Goal: Information Seeking & Learning: Understand process/instructions

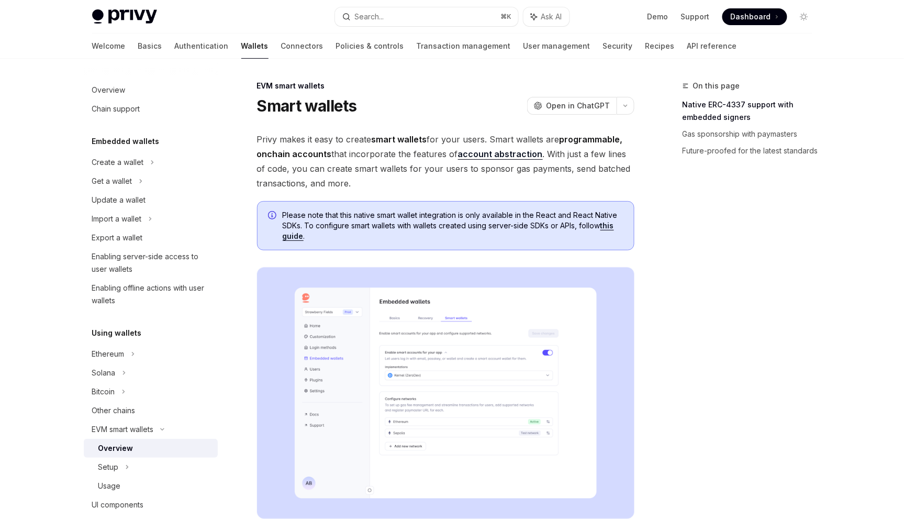
type textarea "*"
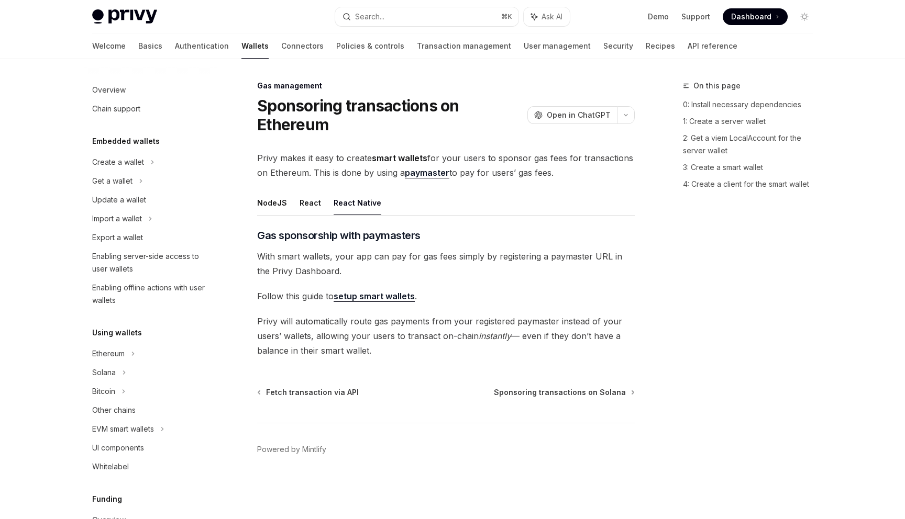
scroll to position [386, 0]
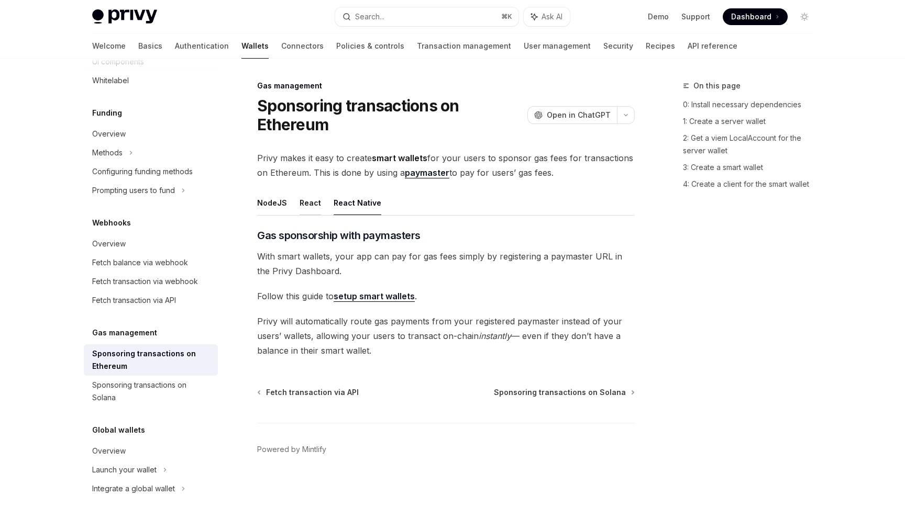
click at [307, 203] on button "React" at bounding box center [310, 203] width 21 height 25
type textarea "*"
click at [358, 302] on link "setup smart wallets" at bounding box center [374, 296] width 81 height 11
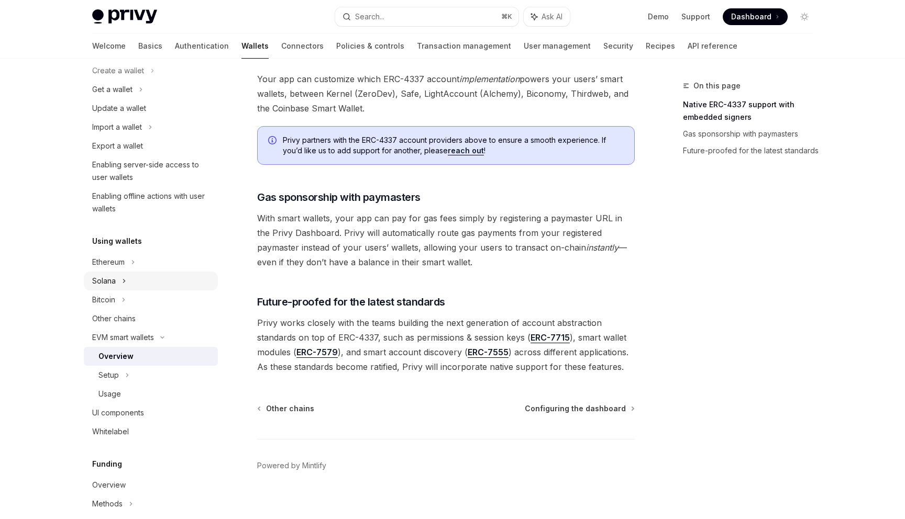
scroll to position [93, 0]
click at [142, 387] on div "Usage" at bounding box center [154, 393] width 113 height 13
type textarea "*"
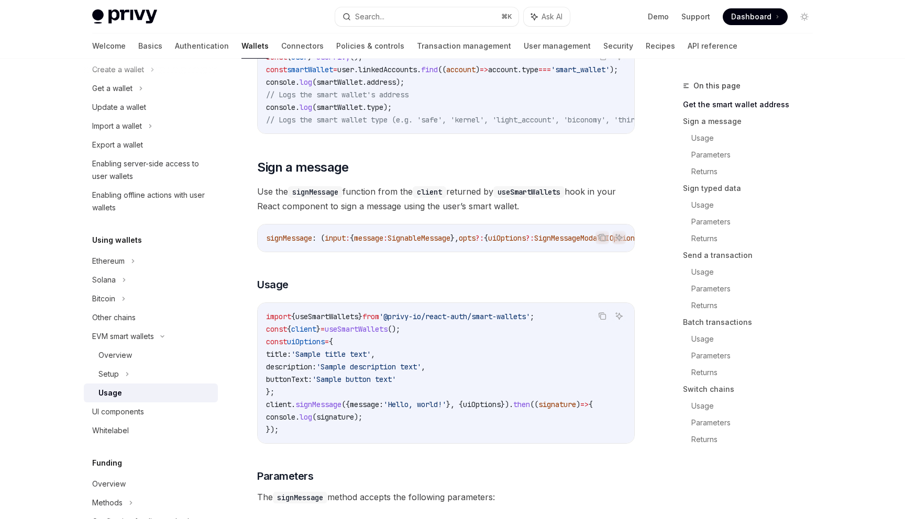
scroll to position [258, 0]
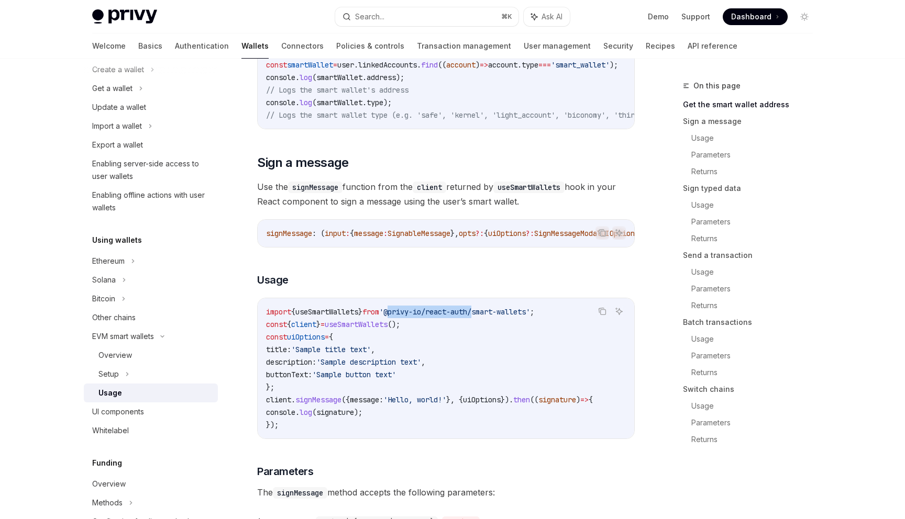
drag, startPoint x: 490, startPoint y: 318, endPoint x: 404, endPoint y: 316, distance: 86.4
click at [404, 316] on span "'@privy-io/react-auth/smart-wallets'" at bounding box center [454, 311] width 151 height 9
copy span "@privy-io/react-auth"
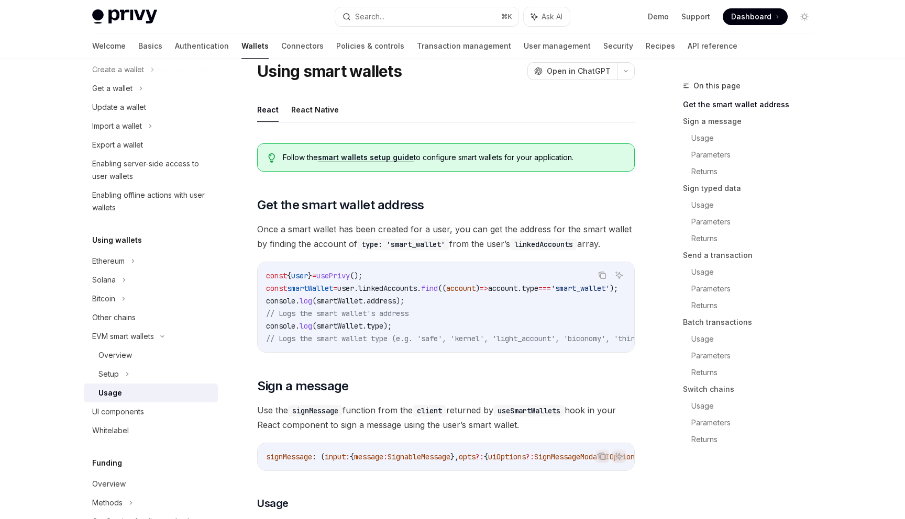
scroll to position [20, 0]
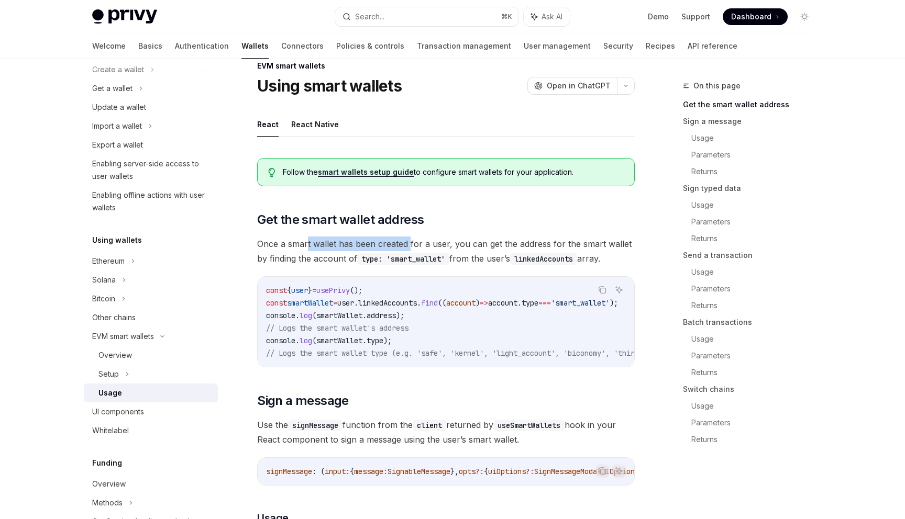
drag, startPoint x: 306, startPoint y: 243, endPoint x: 409, endPoint y: 238, distance: 102.8
click at [409, 238] on span "Once a smart wallet has been created for a user, you can get the address for th…" at bounding box center [446, 251] width 378 height 29
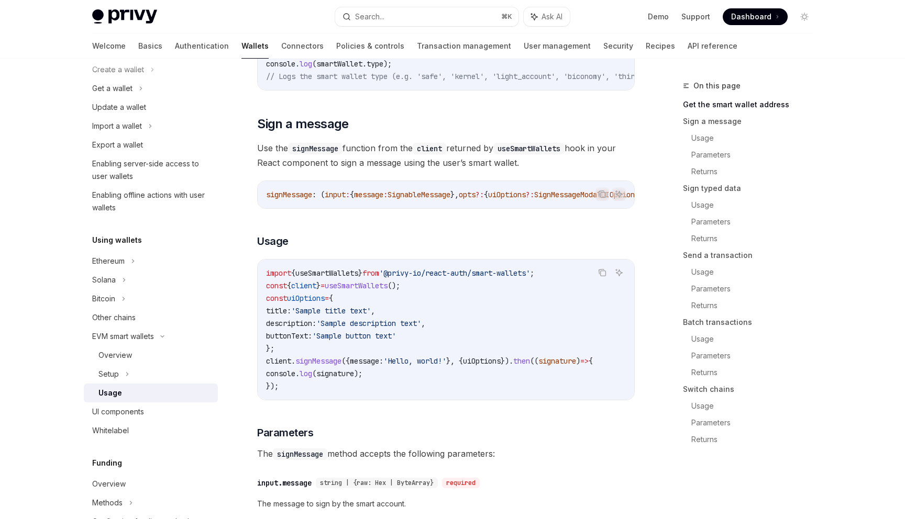
scroll to position [295, 0]
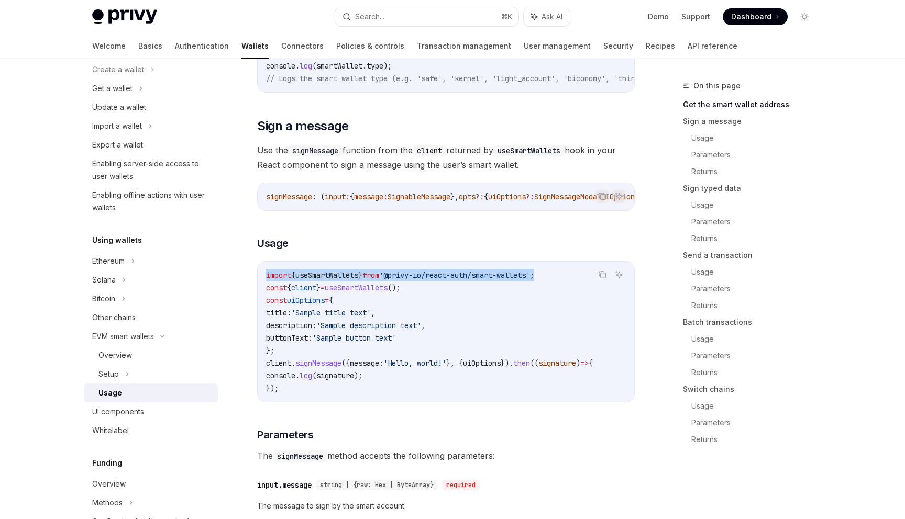
drag, startPoint x: 563, startPoint y: 285, endPoint x: 245, endPoint y: 284, distance: 318.4
copy span "import { useSmartWallets } from '@privy-io/react-auth/smart-wallets' ;"
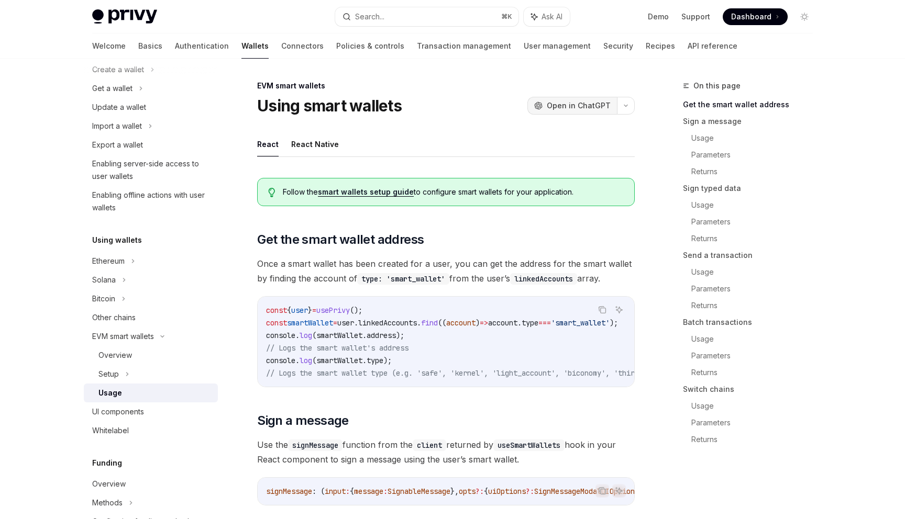
click at [575, 105] on span "Open in ChatGPT" at bounding box center [579, 106] width 64 height 10
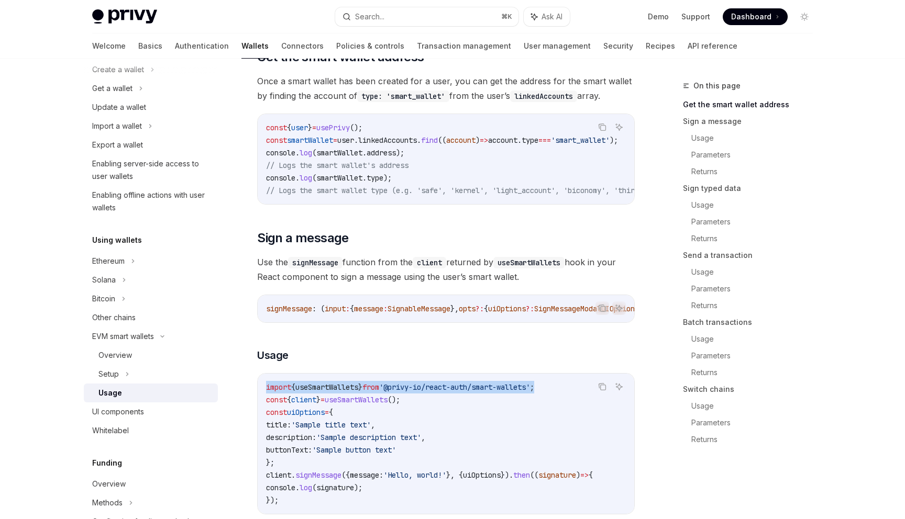
scroll to position [182, 0]
click at [350, 393] on span "useSmartWallets" at bounding box center [326, 388] width 63 height 9
drag, startPoint x: 563, startPoint y: 396, endPoint x: 254, endPoint y: 398, distance: 308.4
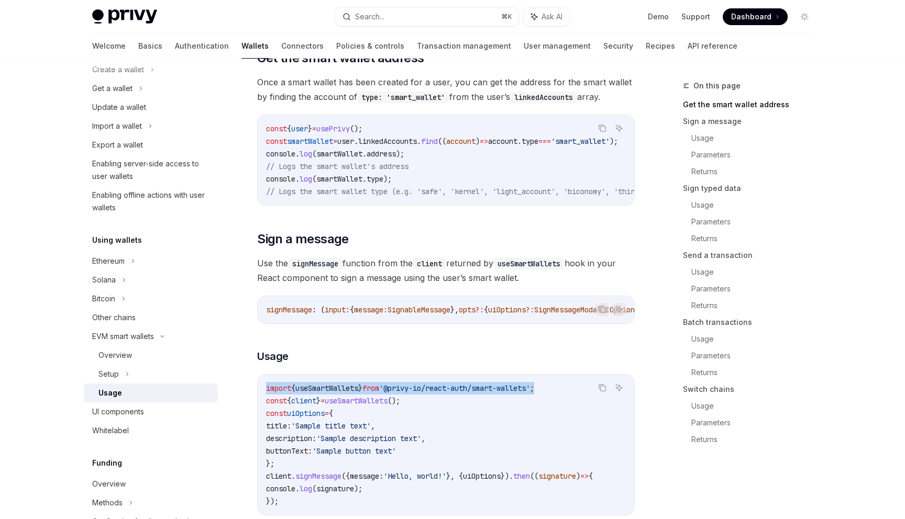
copy span "import { useSmartWallets } from '@privy-io/react-auth/smart-wallets' ;"
